Goal: Contribute content

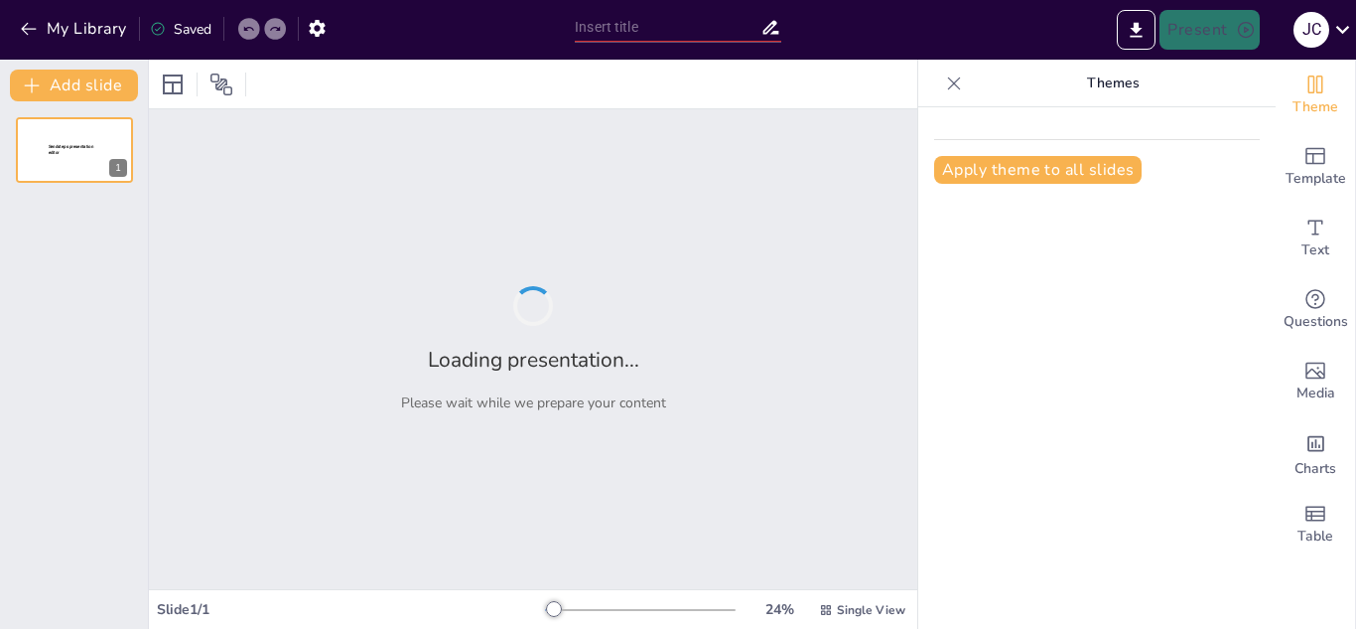
type input "Transforming Education: The OneShopAI Approach to Personalized Learning"
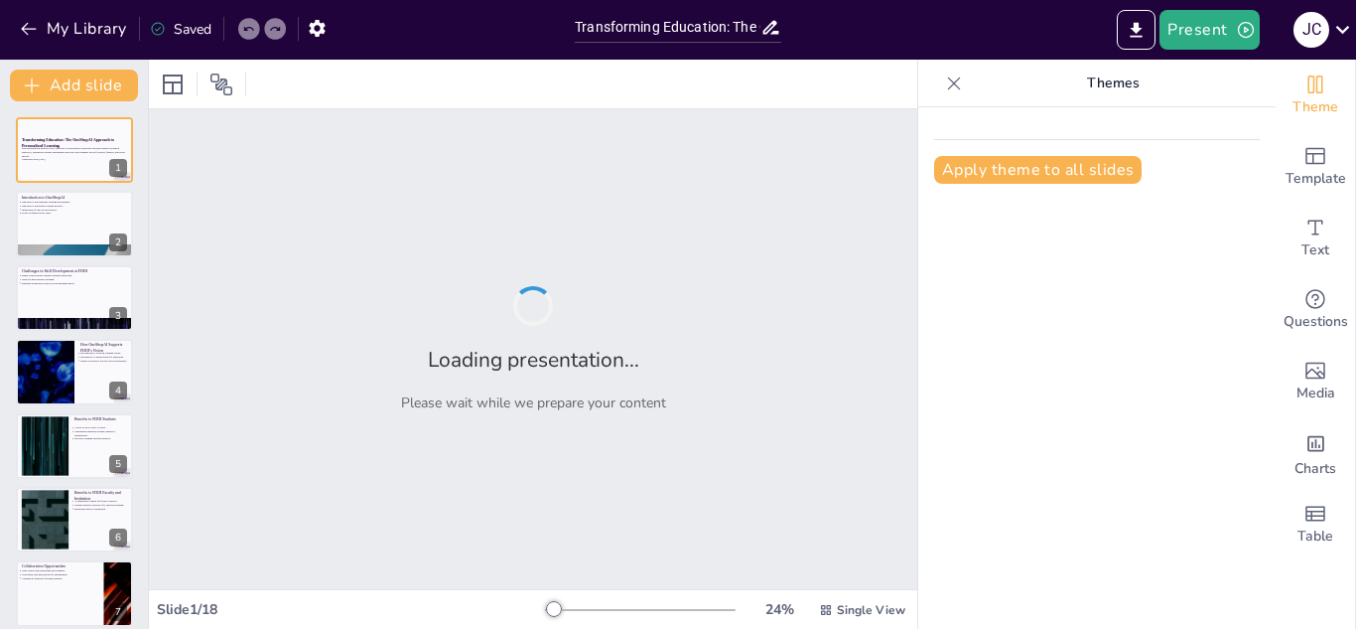
checkbox input "true"
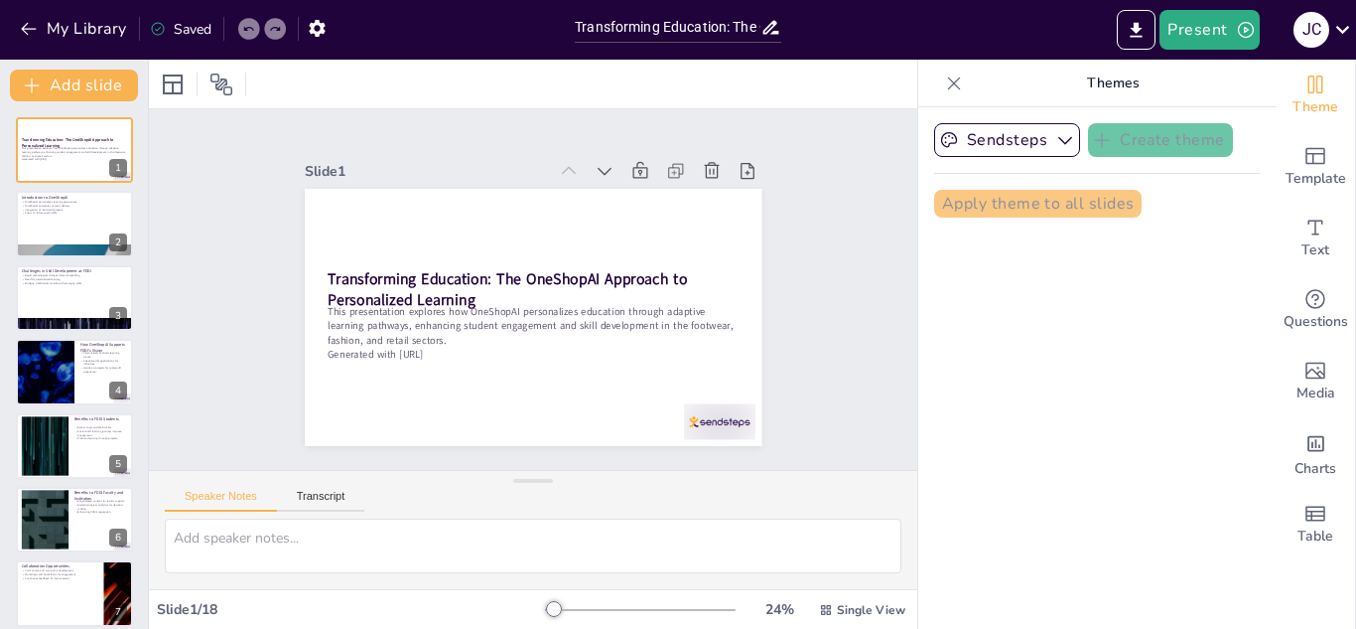
checkbox input "true"
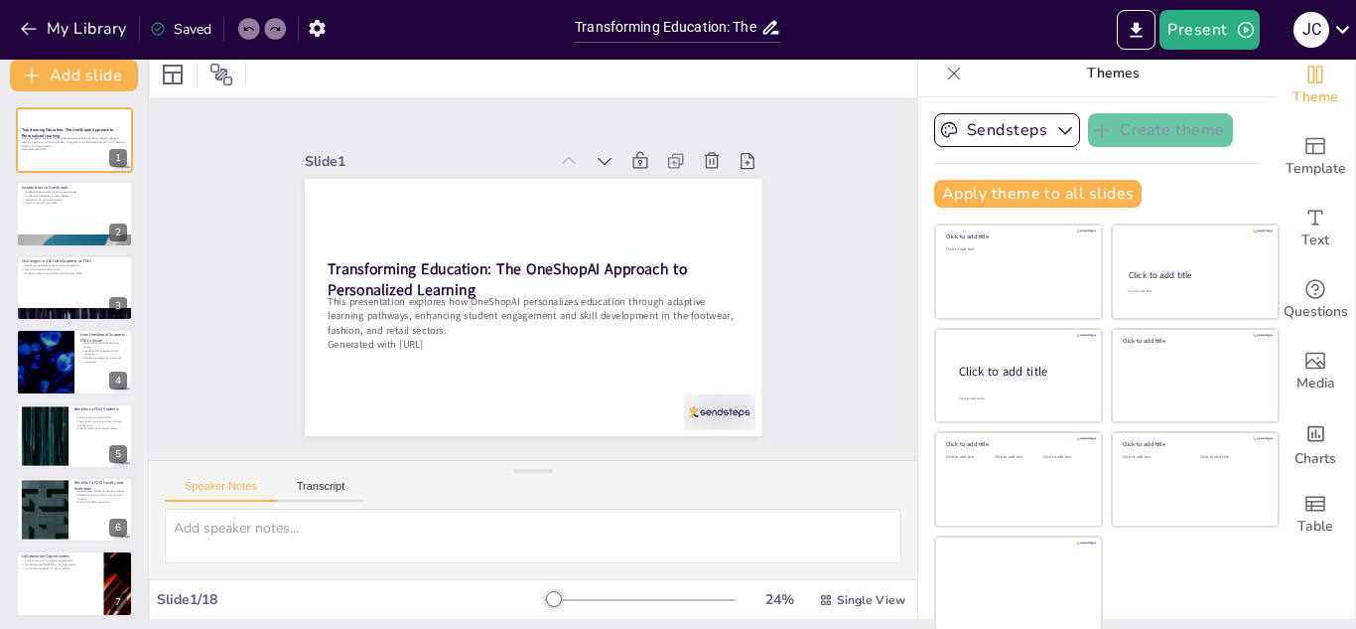
scroll to position [12, 0]
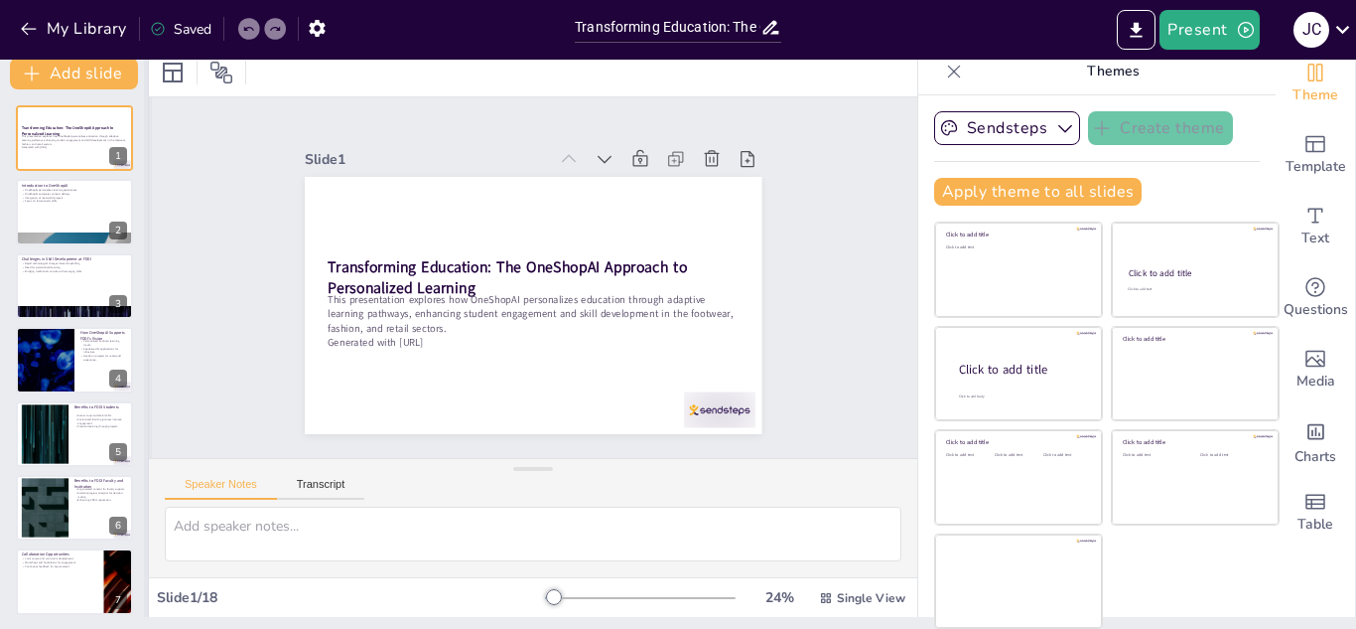
checkbox input "true"
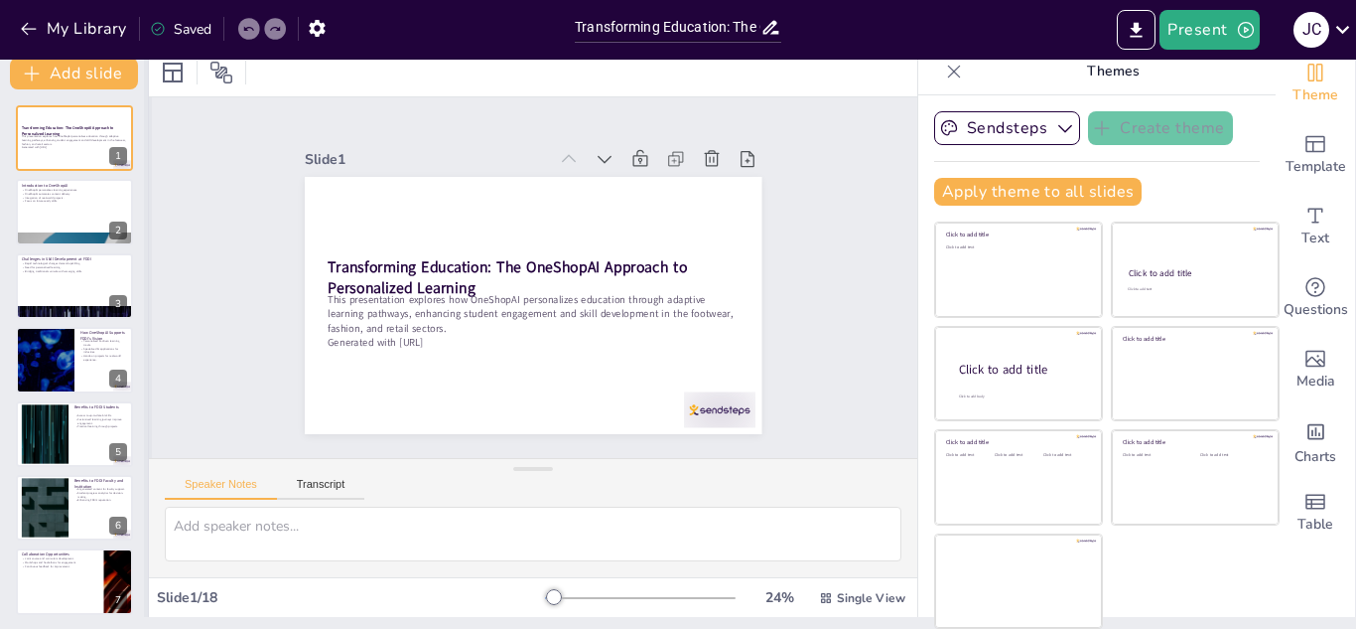
checkbox input "true"
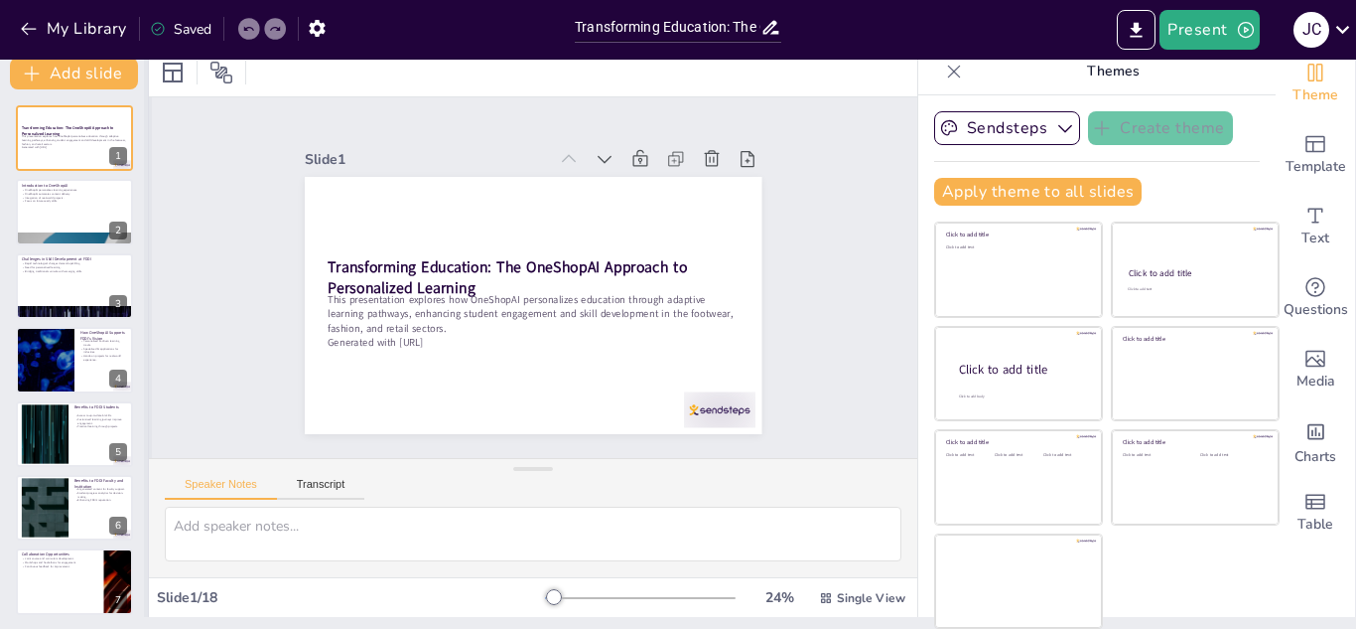
checkbox input "true"
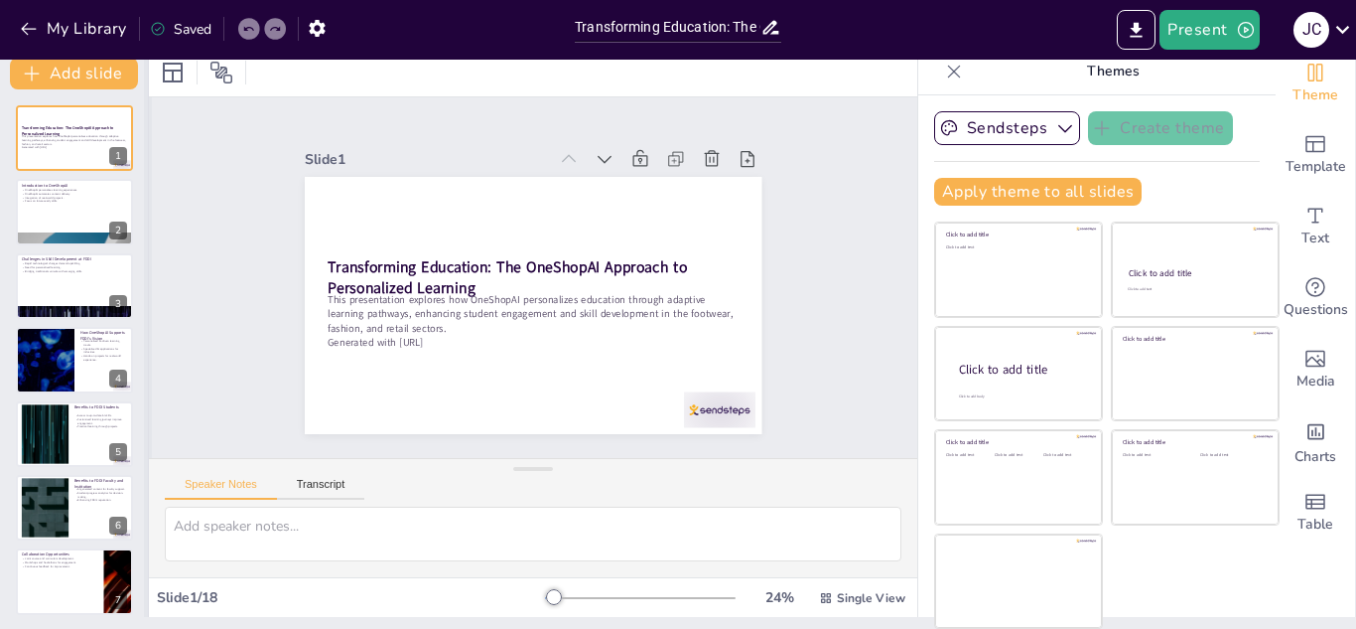
checkbox input "true"
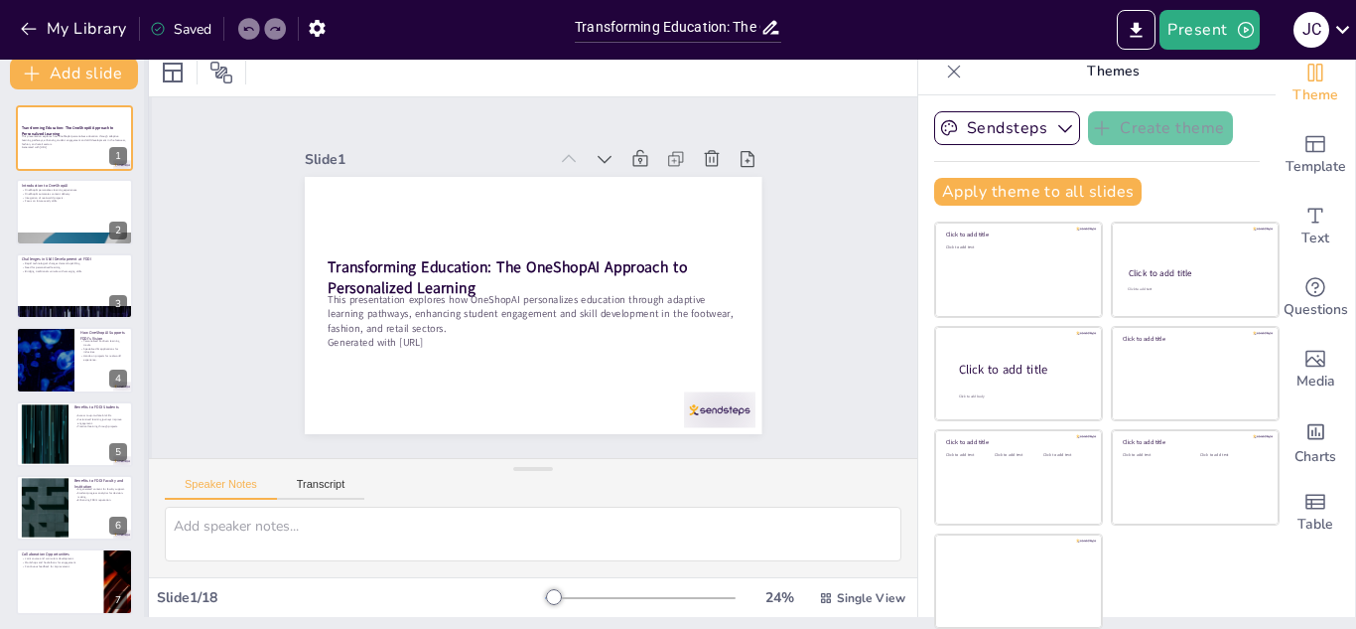
click at [145, 274] on div at bounding box center [148, 332] width 8 height 569
checkbox input "true"
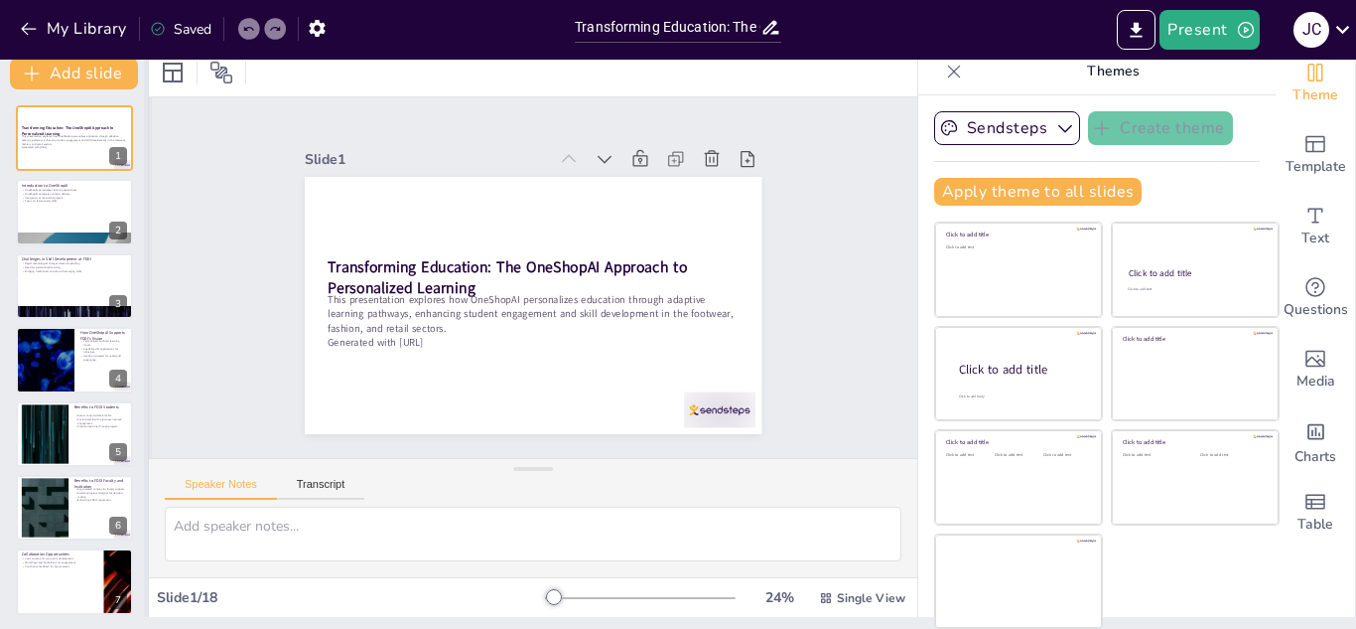
checkbox input "true"
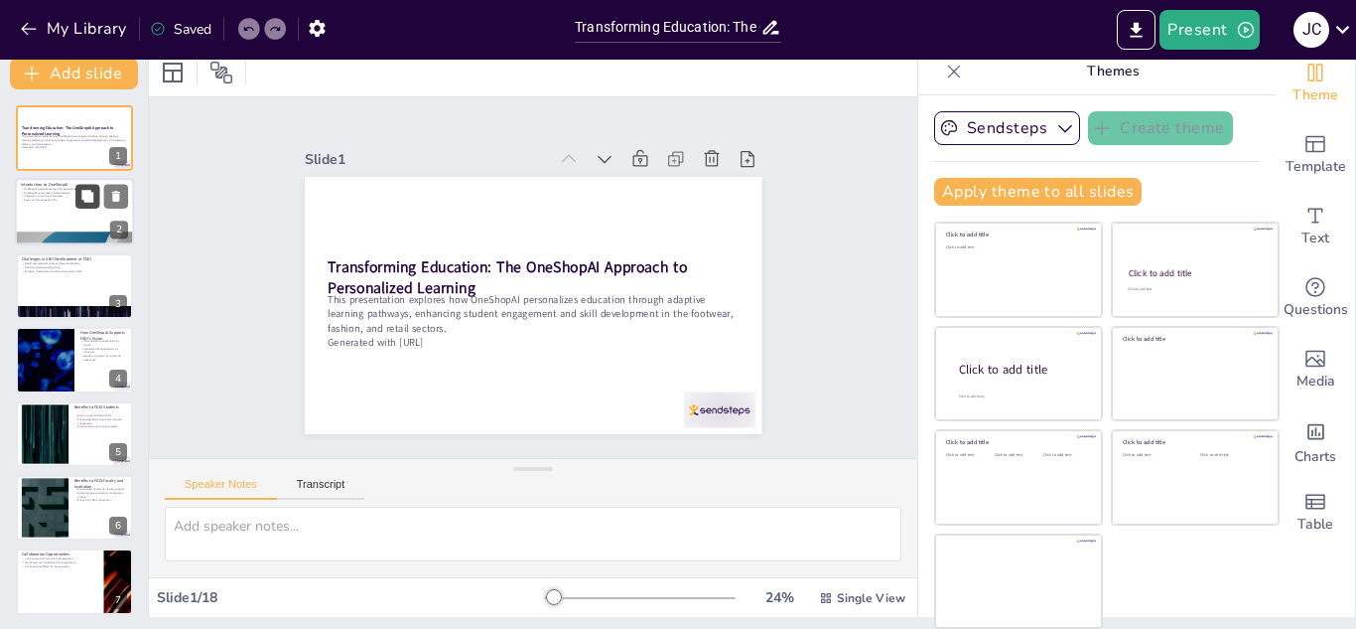
checkbox input "true"
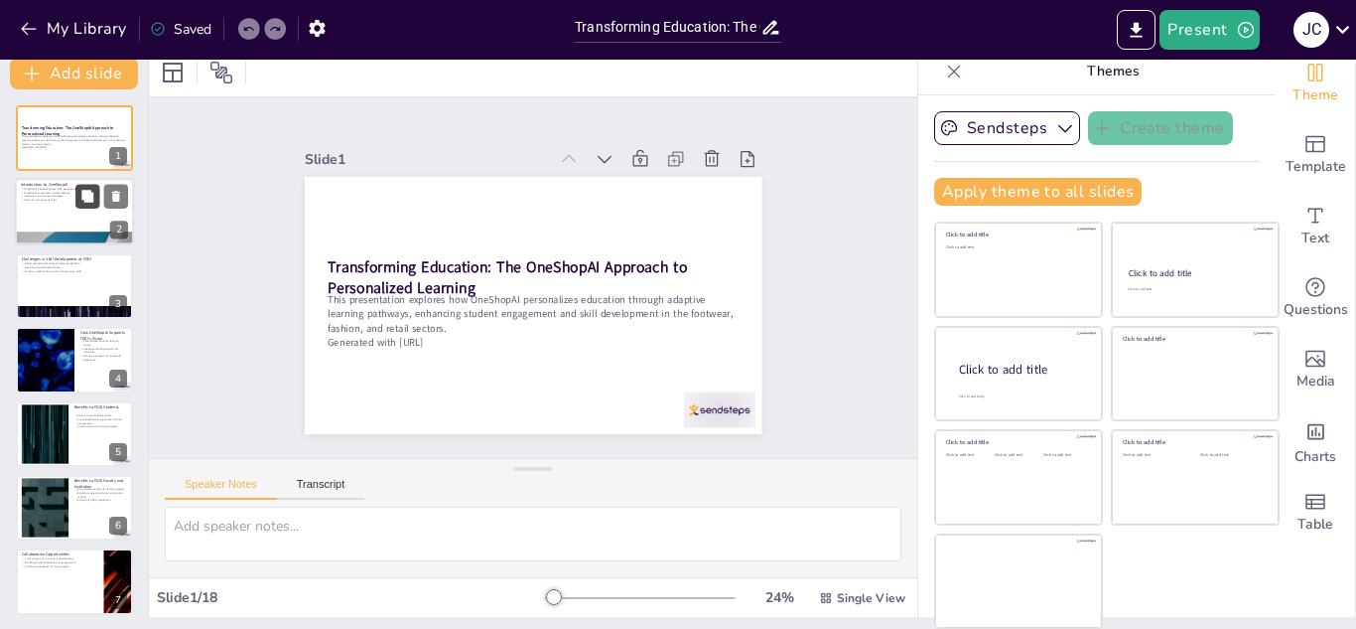
checkbox input "true"
click at [76, 199] on button at bounding box center [87, 197] width 24 height 24
type textarea "Personalization is at the core of OneShopAI's approach, ensuring that each stud…"
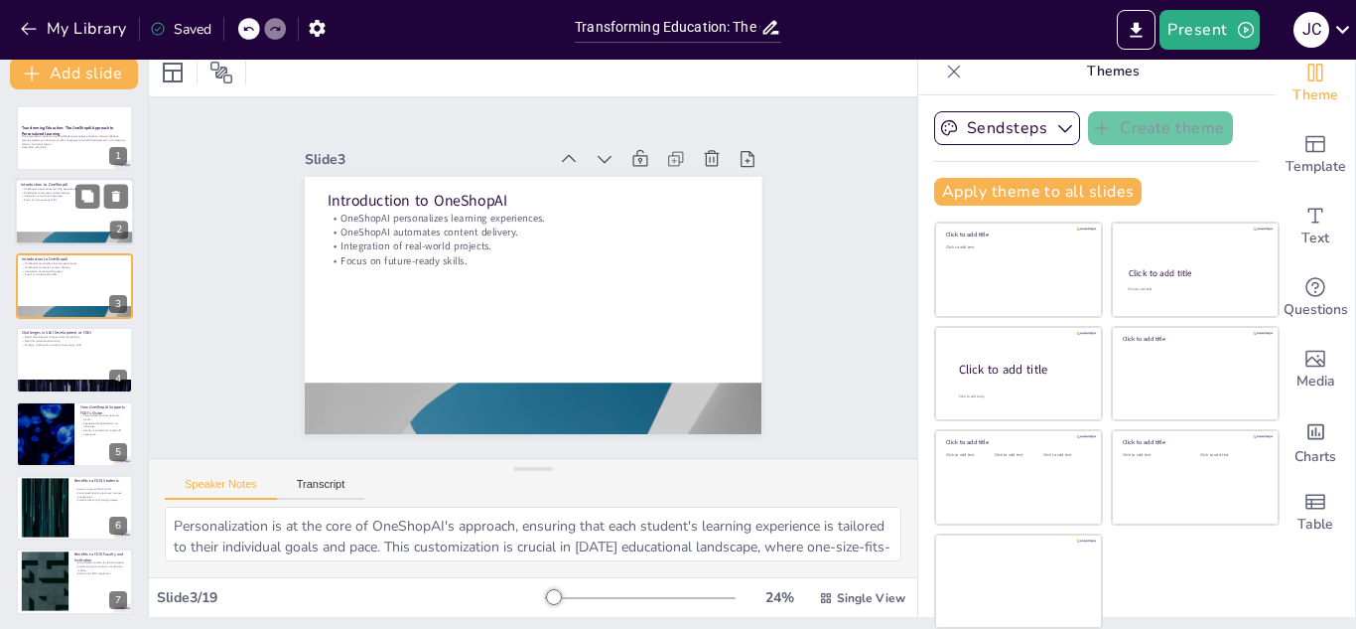
checkbox input "true"
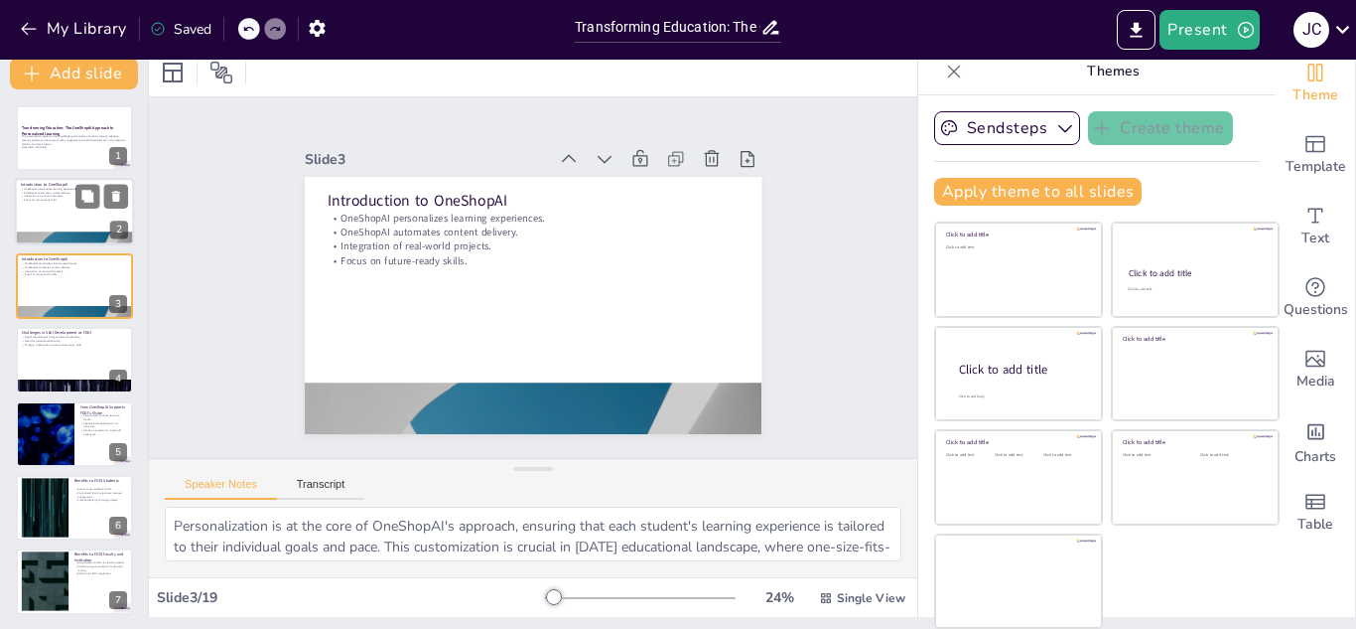
checkbox input "true"
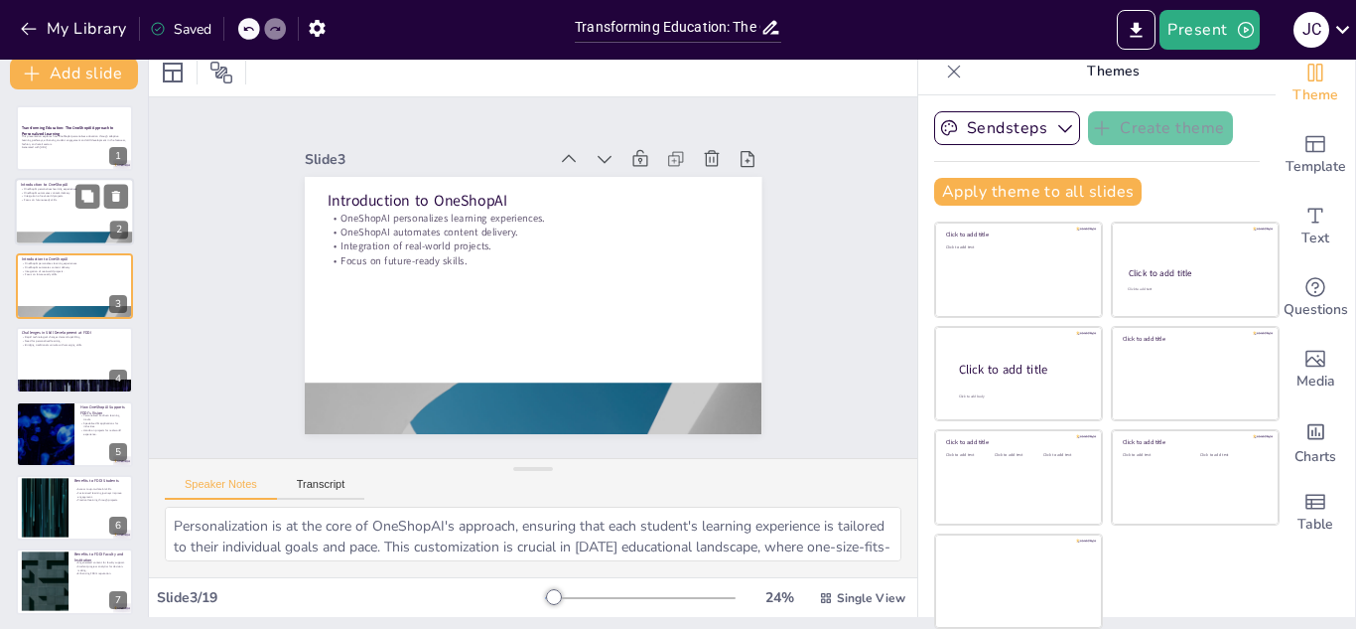
click at [68, 209] on div at bounding box center [74, 213] width 119 height 68
checkbox input "true"
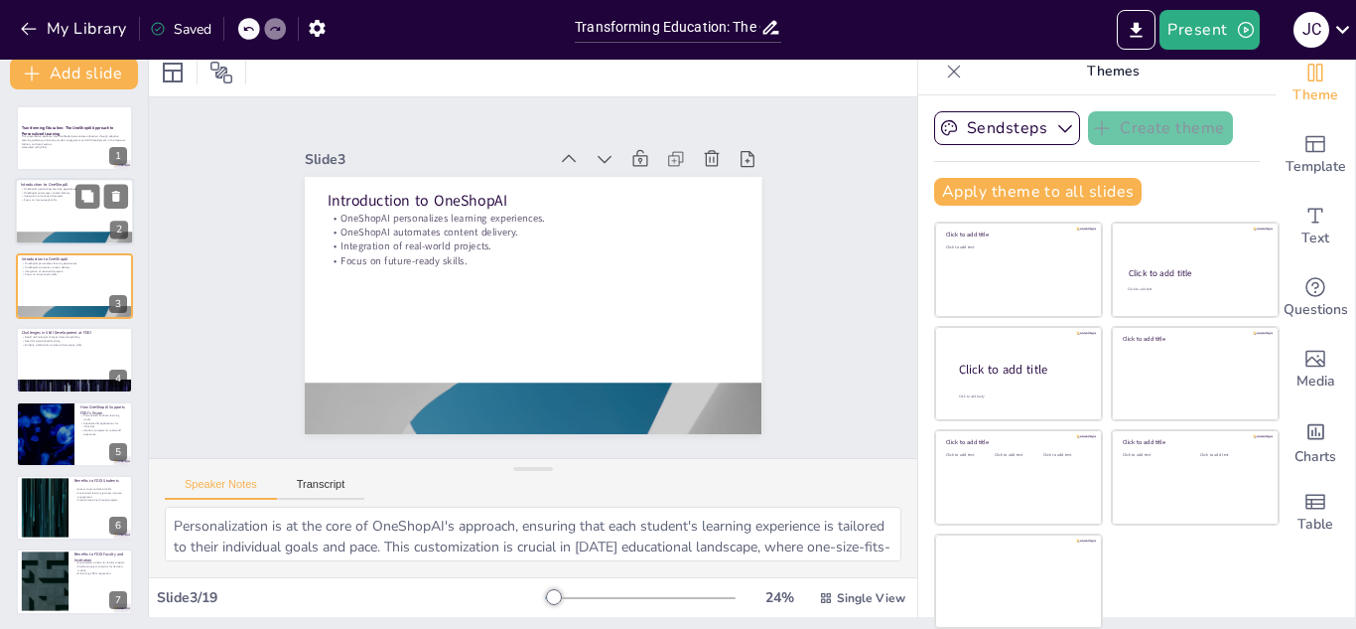
checkbox input "true"
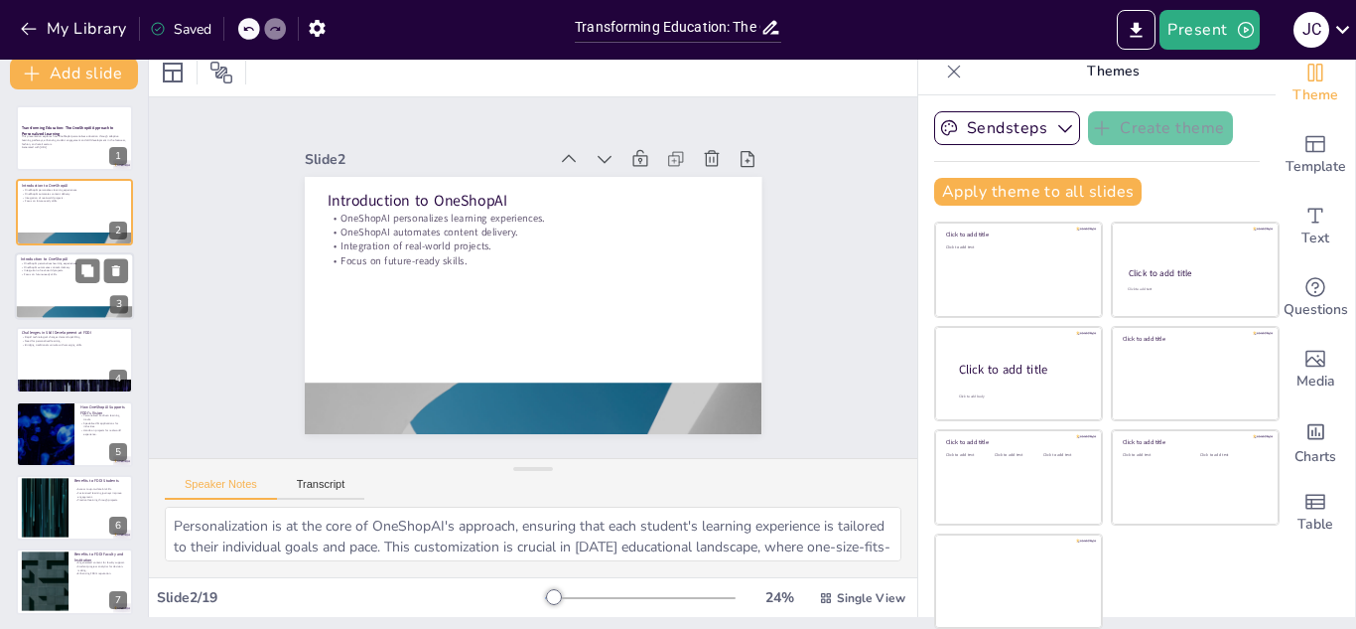
checkbox input "true"
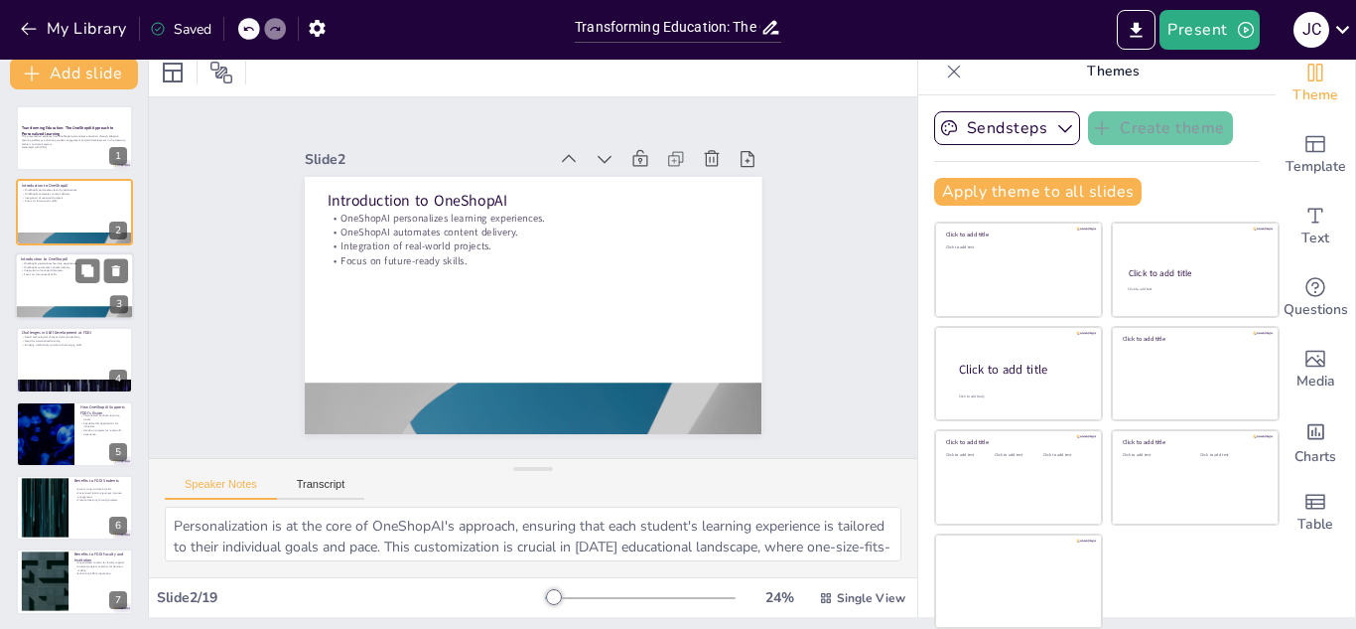
checkbox input "true"
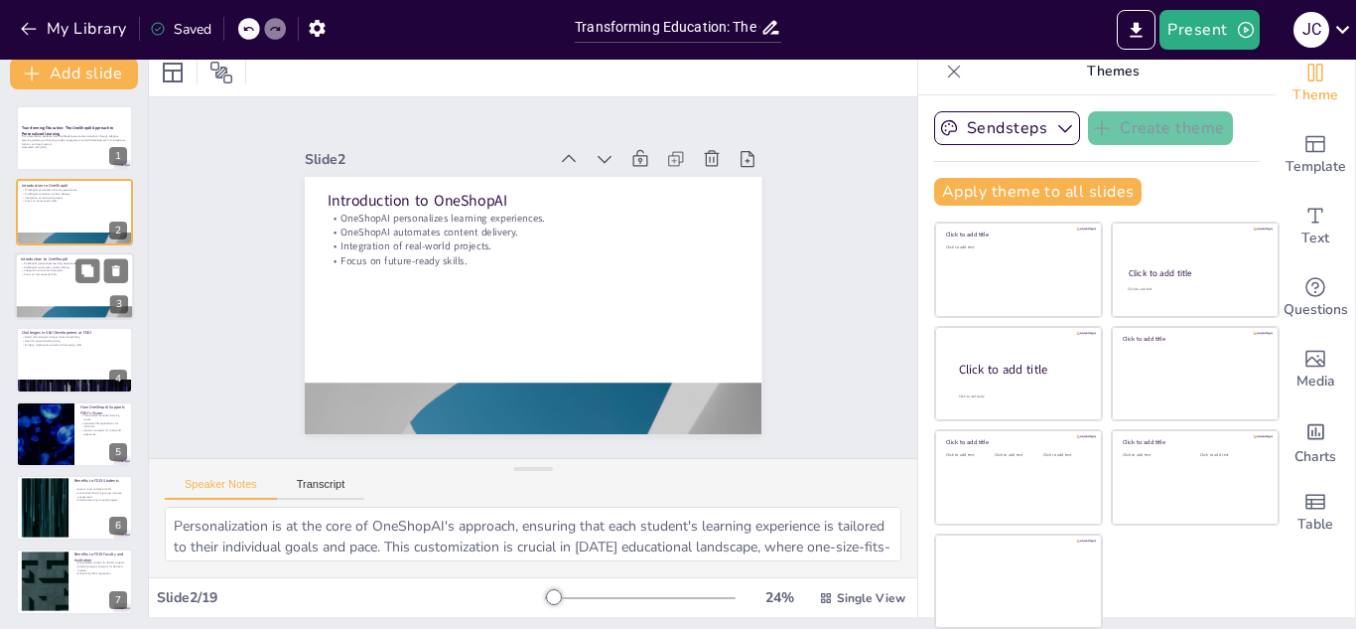
checkbox input "true"
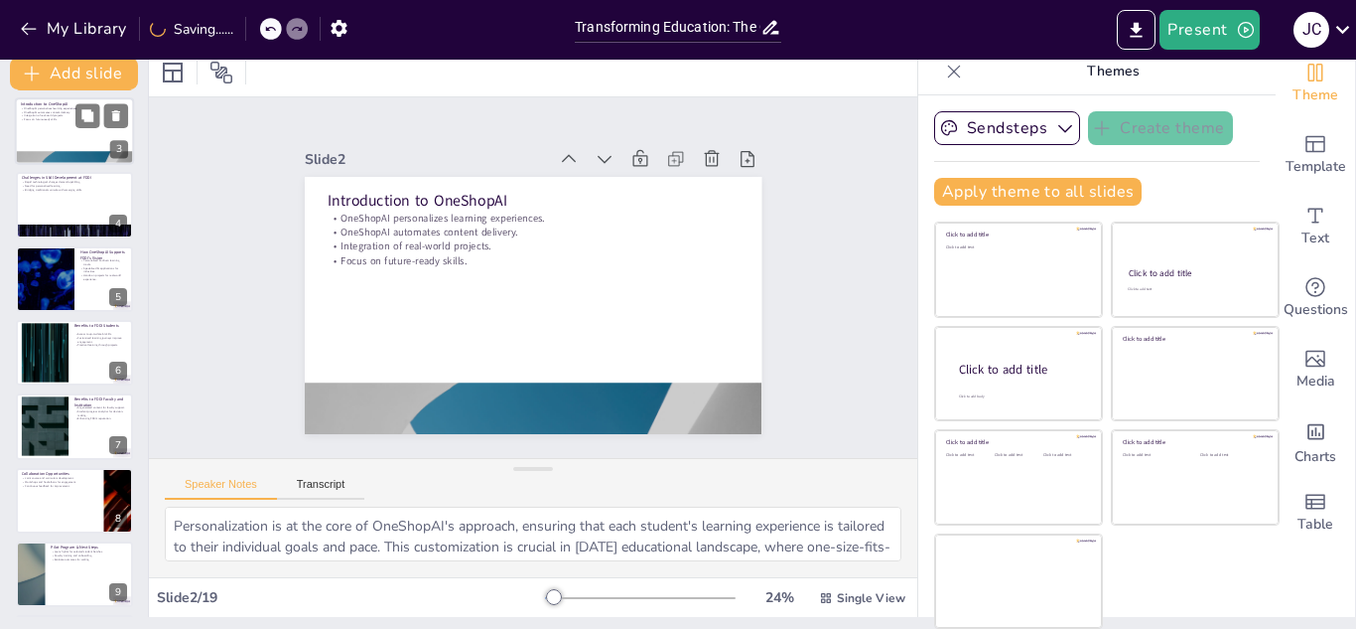
scroll to position [169, 0]
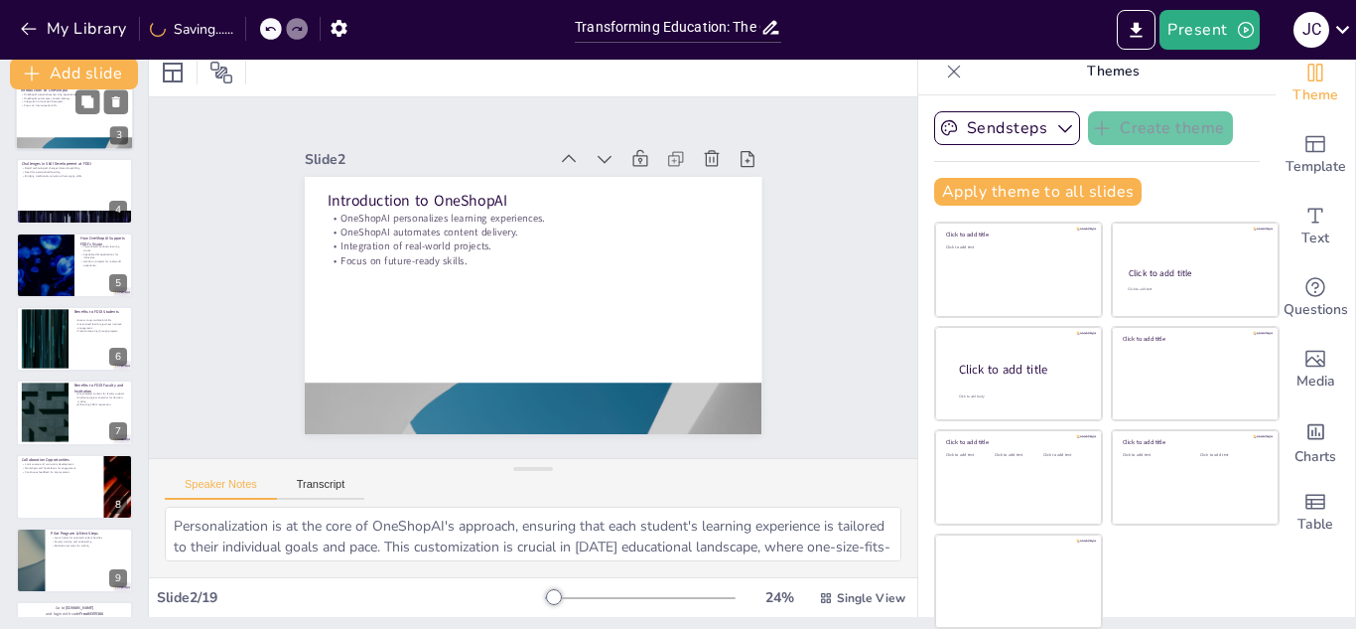
checkbox input "true"
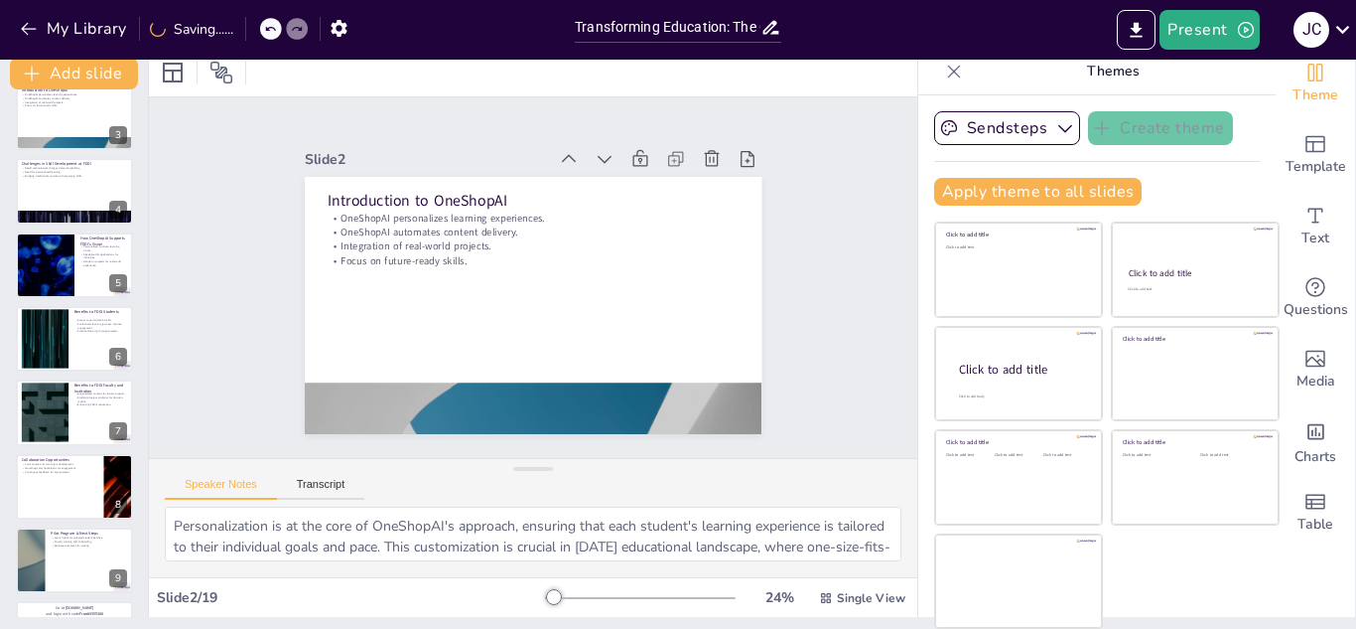
checkbox input "true"
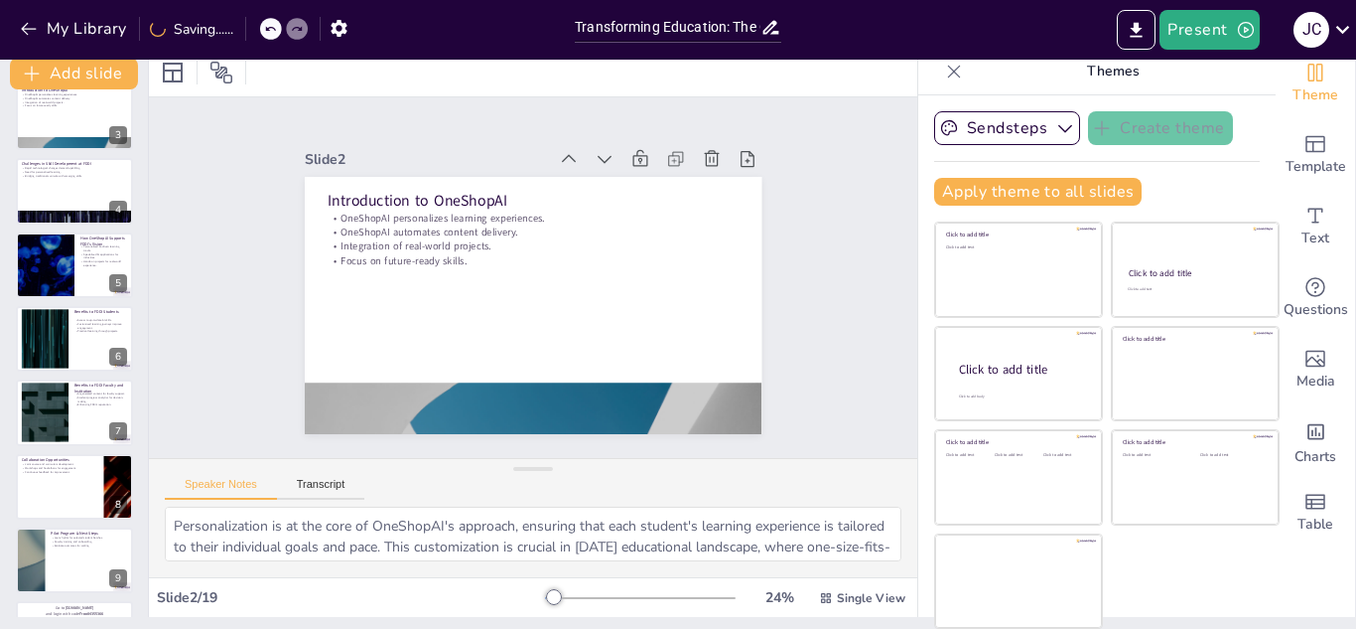
checkbox input "true"
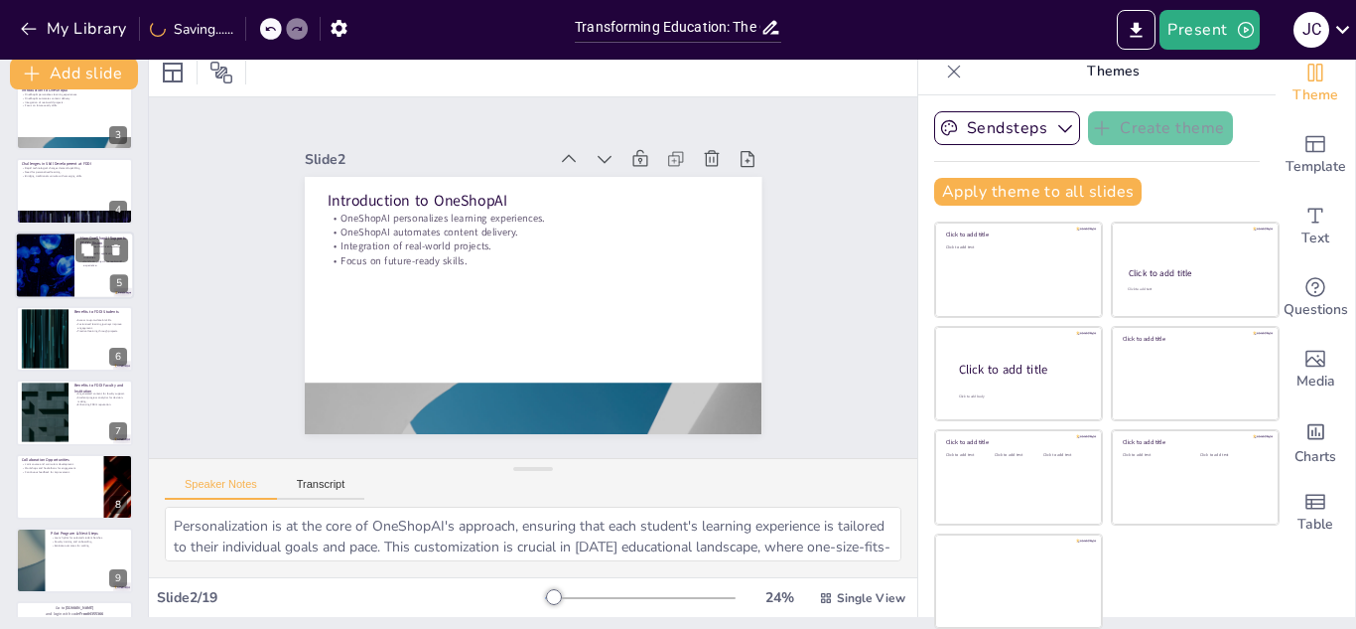
checkbox input "true"
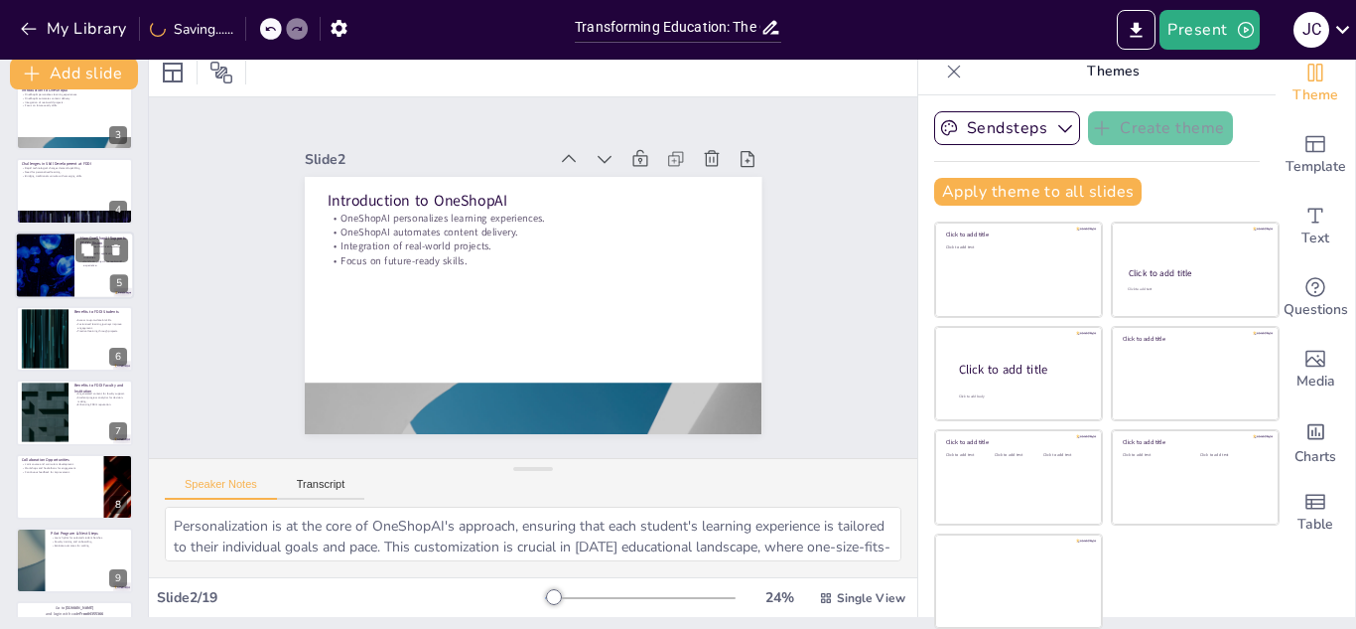
checkbox input "true"
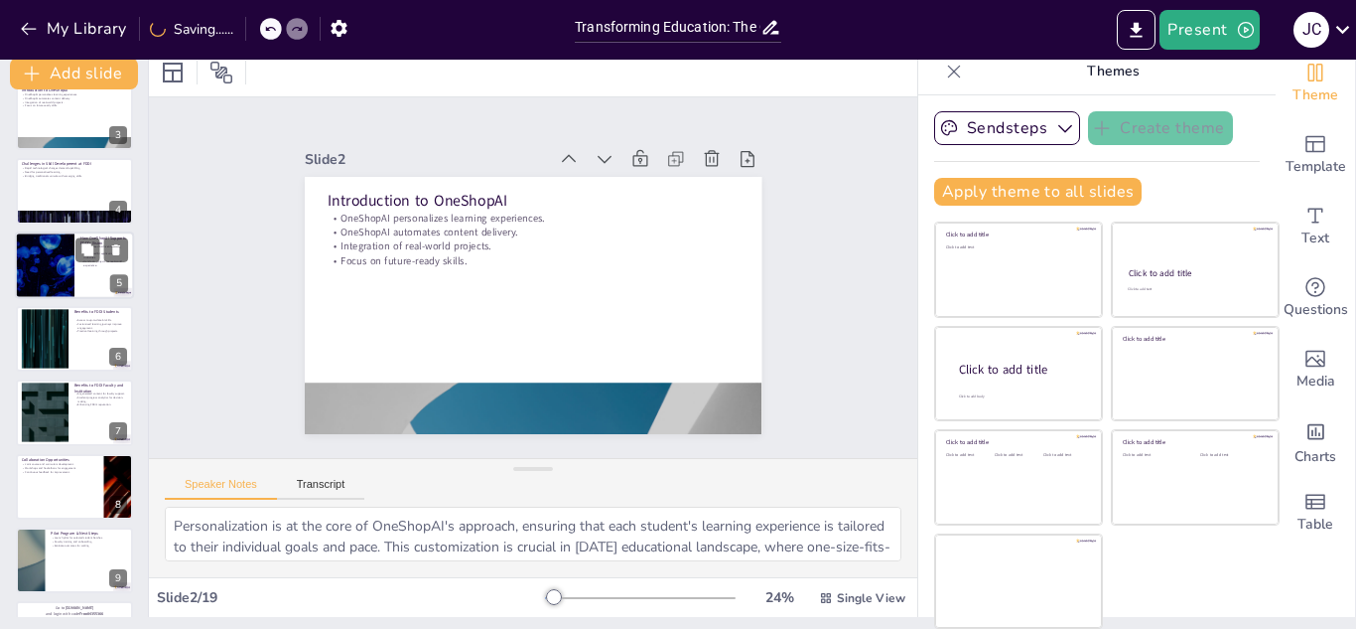
click at [73, 269] on div at bounding box center [44, 265] width 119 height 68
type textarea "Personalized AI-driven learning tracks ensure that each student’s unique needs …"
checkbox input "true"
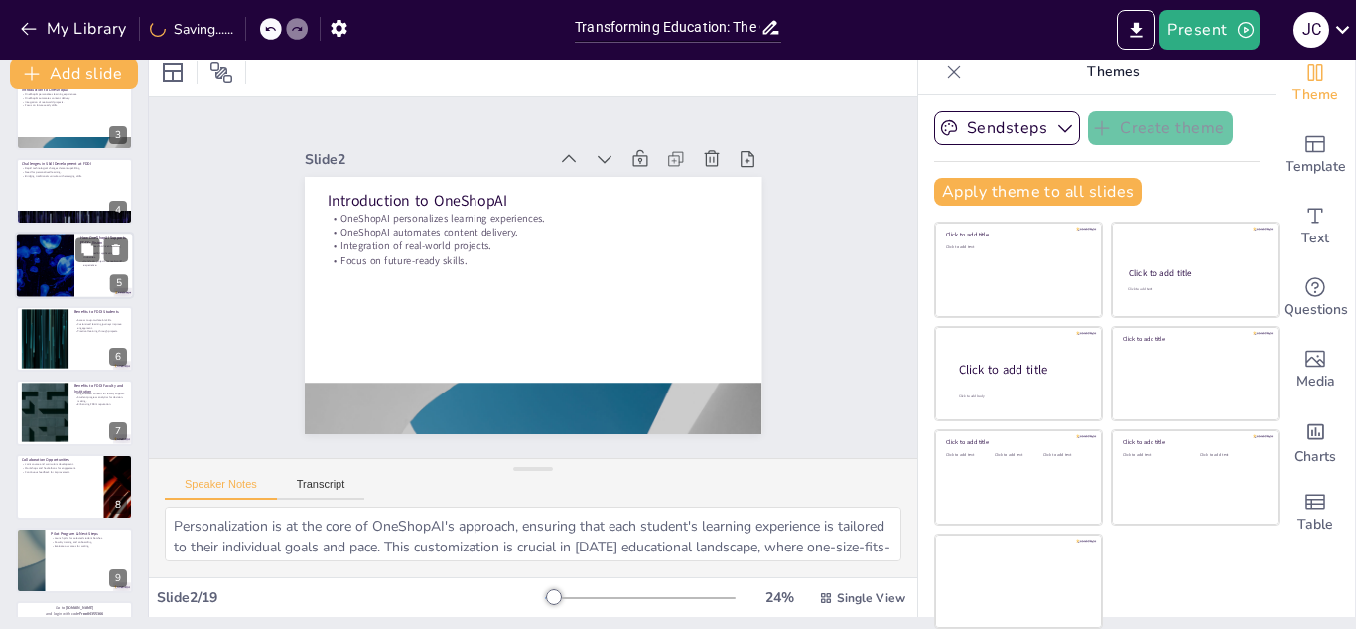
checkbox input "true"
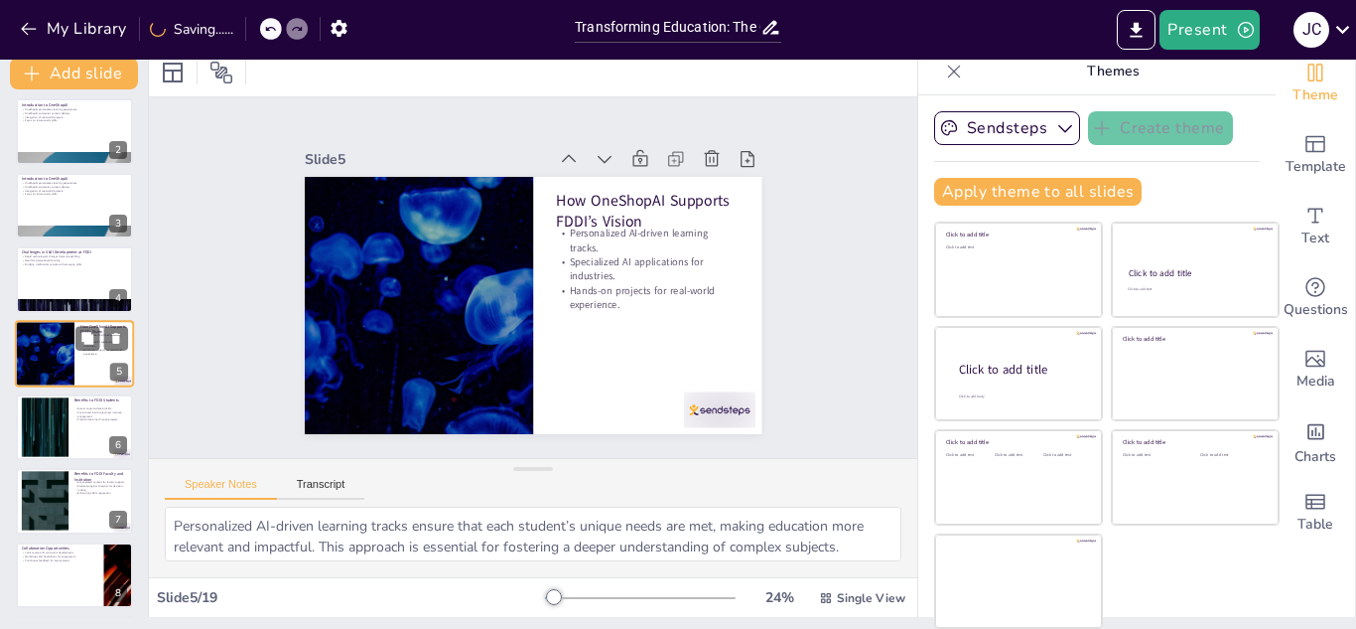
checkbox input "true"
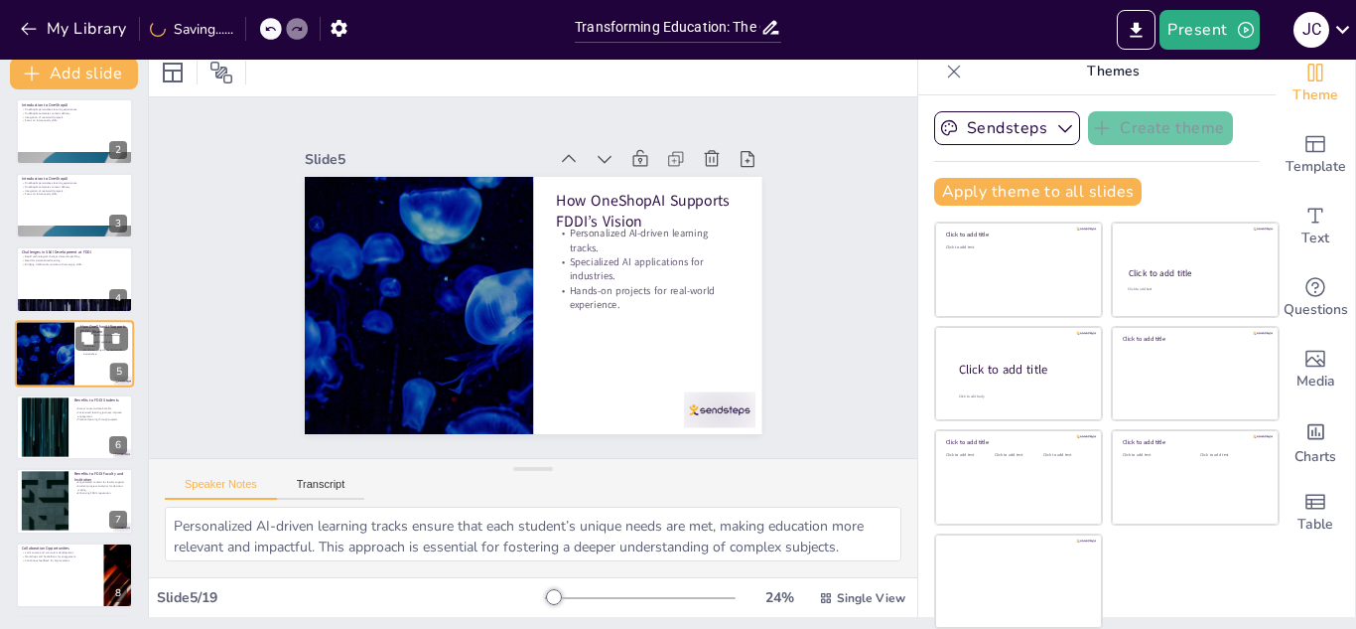
checkbox input "true"
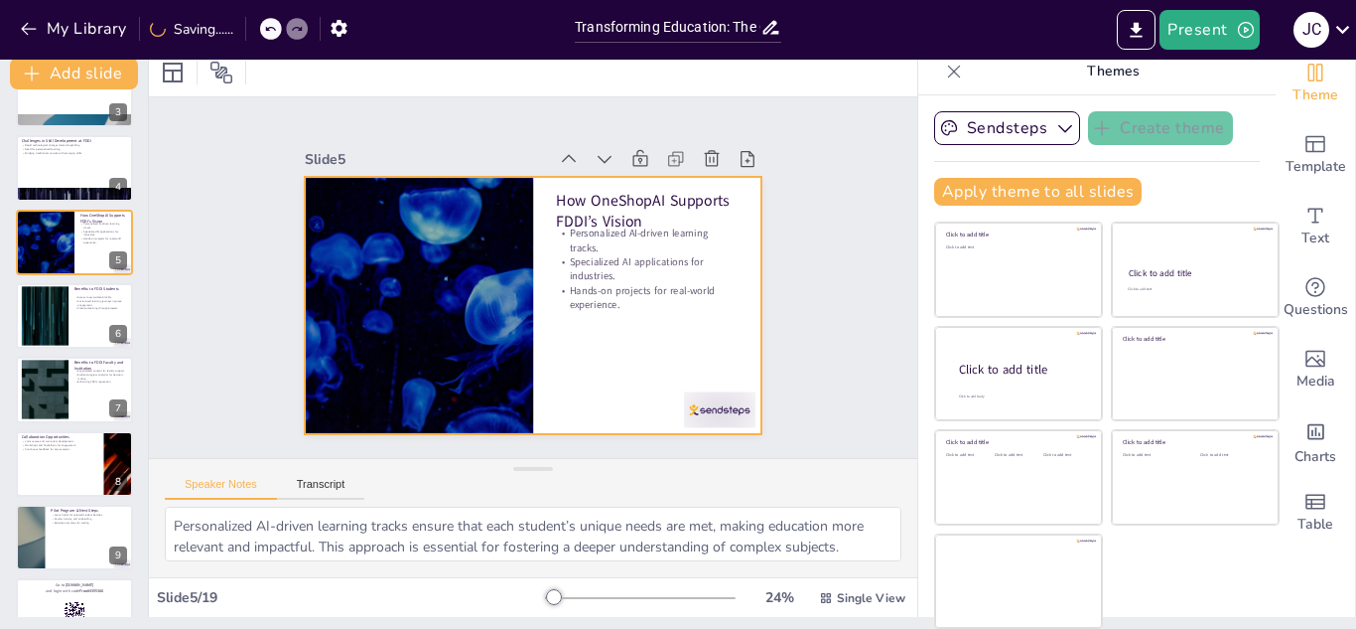
checkbox input "true"
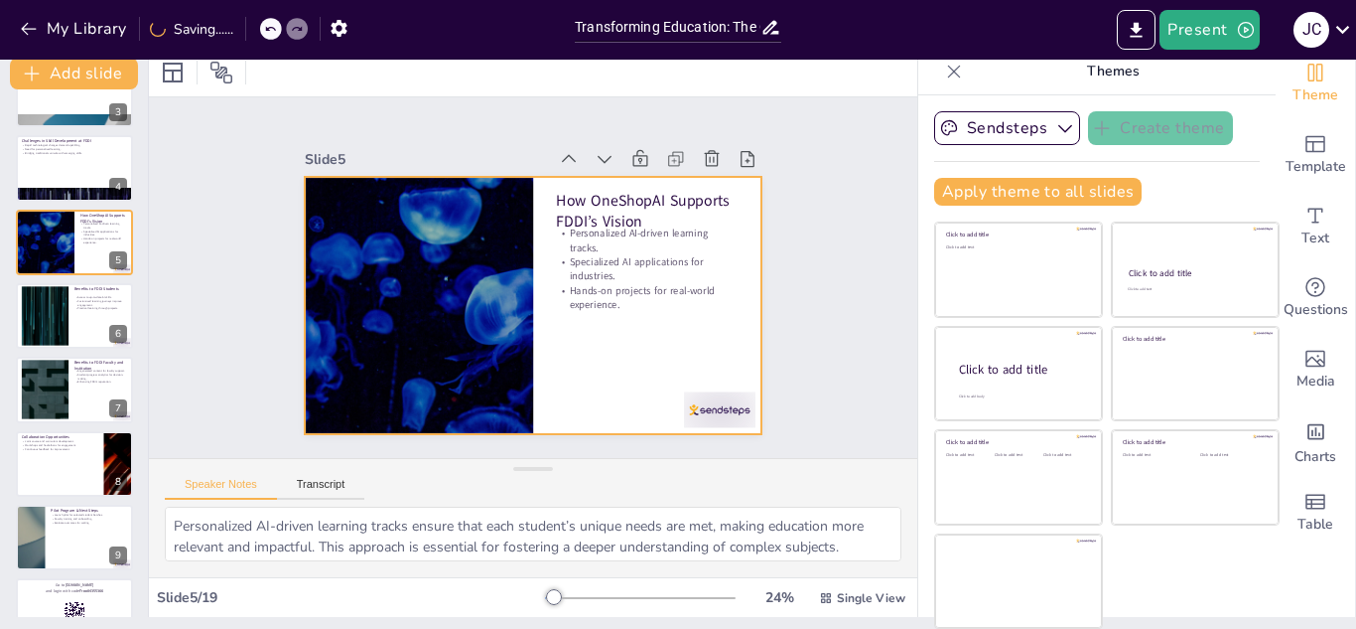
scroll to position [197, 0]
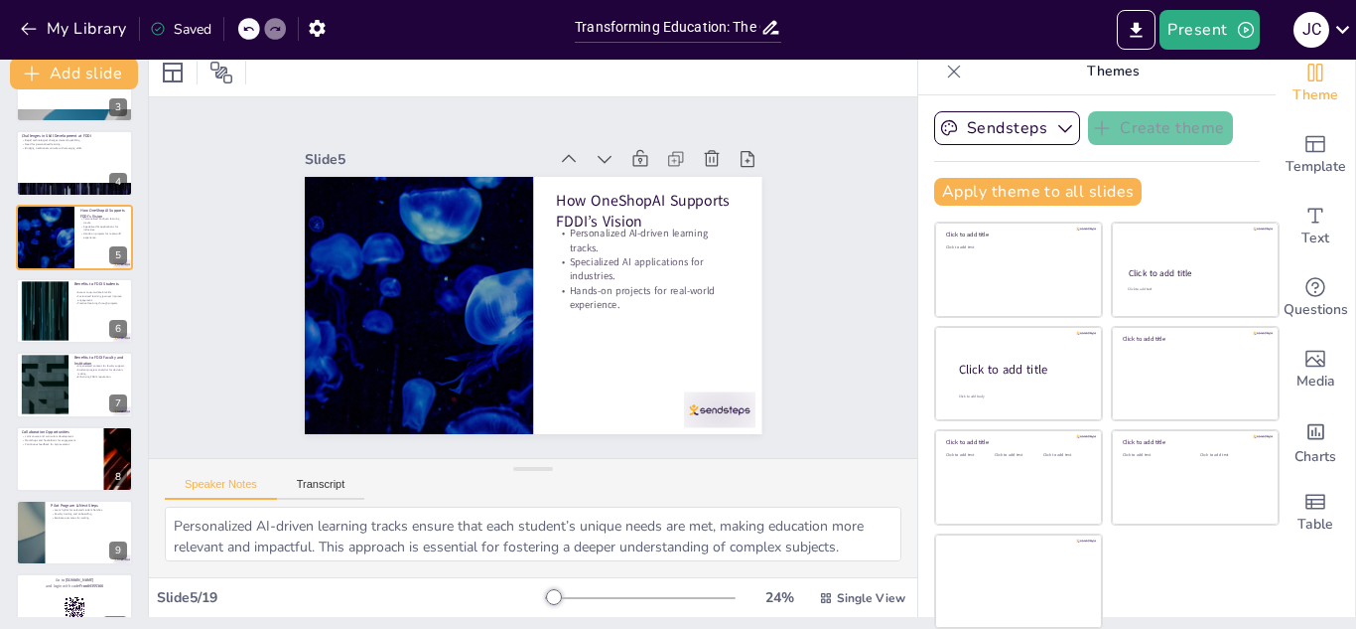
checkbox input "true"
